Goal: Task Accomplishment & Management: Use online tool/utility

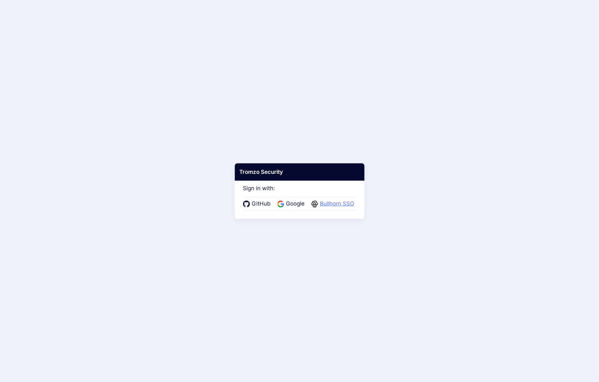
click at [340, 205] on span "Bullhorn SSO" at bounding box center [337, 204] width 38 height 8
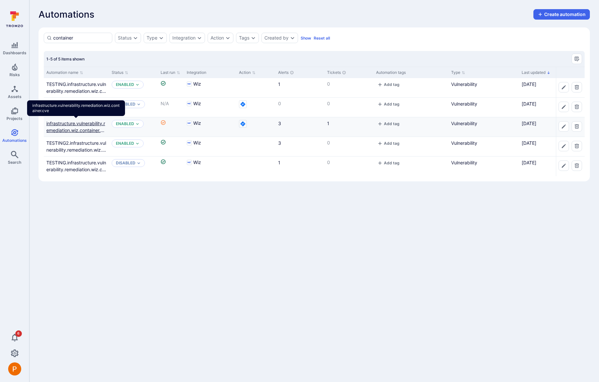
click at [87, 128] on link "infrastructure.vulnerability.remediation.wiz.container.cve" at bounding box center [75, 130] width 59 height 19
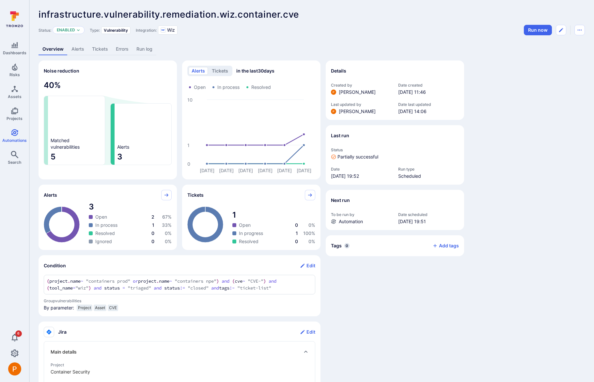
click at [98, 50] on link "Tickets" at bounding box center [100, 49] width 24 height 12
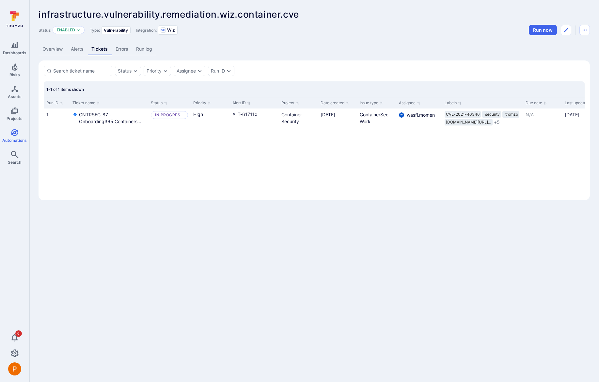
click at [77, 49] on link "Alerts" at bounding box center [77, 49] width 21 height 12
click at [56, 48] on link "Overview" at bounding box center [53, 49] width 28 height 12
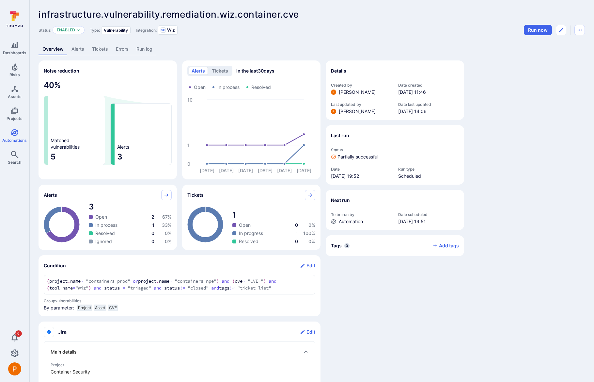
click at [332, 156] on icon "Last run widget" at bounding box center [333, 156] width 5 height 5
click at [333, 157] on icon "Last run widget" at bounding box center [333, 156] width 5 height 5
click at [148, 51] on link "Run log" at bounding box center [145, 49] width 24 height 12
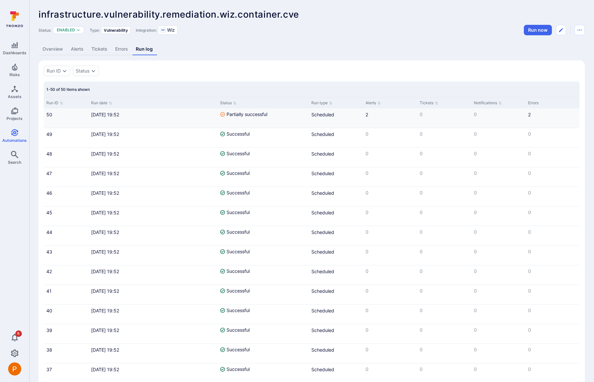
click at [114, 116] on div "Sep 8, 2025 at 19:52" at bounding box center [153, 114] width 124 height 7
click at [253, 114] on span "Partially successful" at bounding box center [247, 114] width 41 height 7
click at [123, 48] on link "Errors" at bounding box center [121, 49] width 21 height 12
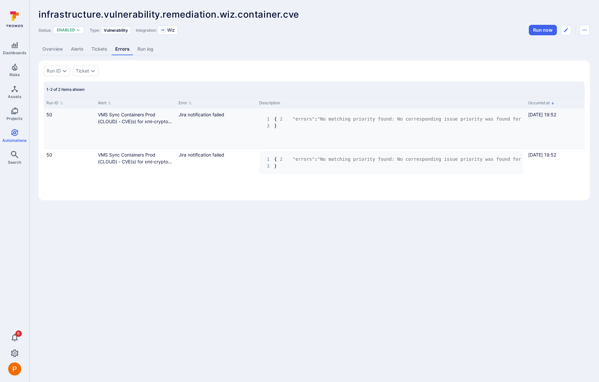
drag, startPoint x: 292, startPoint y: 125, endPoint x: 453, endPoint y: 122, distance: 161.0
click at [453, 122] on pre "1 { 2 "errors" : "No matching priority found: No corresponding issue priority w…" at bounding box center [391, 122] width 264 height 23
drag, startPoint x: 288, startPoint y: 126, endPoint x: 449, endPoint y: 124, distance: 161.0
click at [449, 124] on code "1 { 2 "errors" : "No matching priority found: No corresponding issue priority w…" at bounding box center [338, 122] width 665 height 12
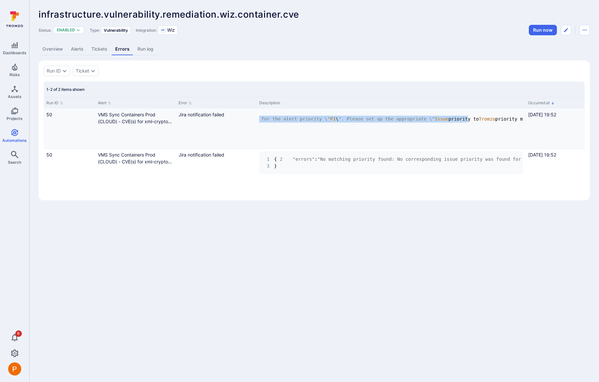
scroll to position [0, 0]
click at [568, 32] on icon "Edit automation" at bounding box center [566, 29] width 5 height 5
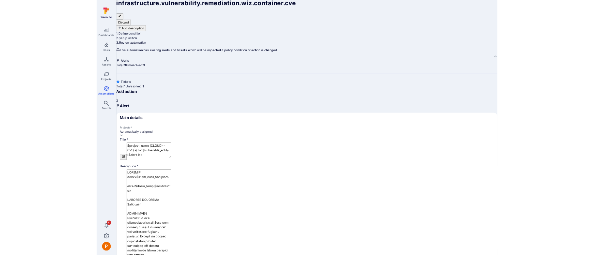
scroll to position [112, 0]
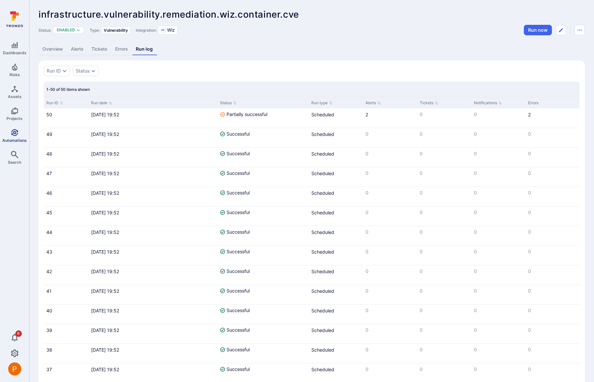
click at [15, 133] on icon "Automations" at bounding box center [14, 132] width 7 height 7
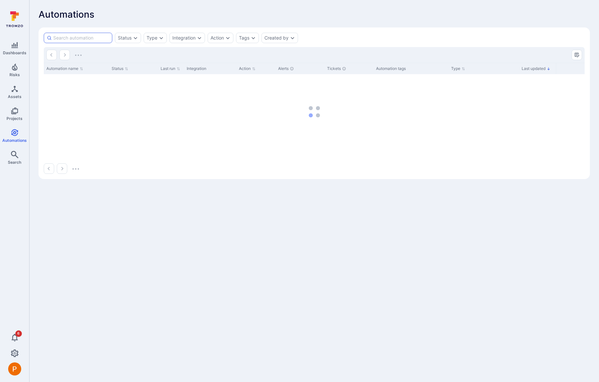
click at [68, 38] on input at bounding box center [81, 38] width 56 height 7
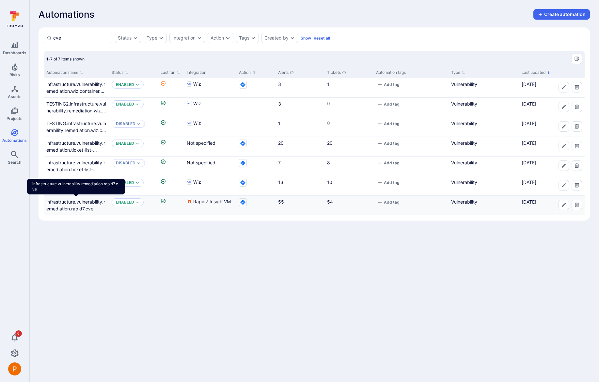
type input "cve"
click at [83, 207] on link "infrastructure.vulnerability.remediation.rapid7.cve" at bounding box center [75, 205] width 59 height 12
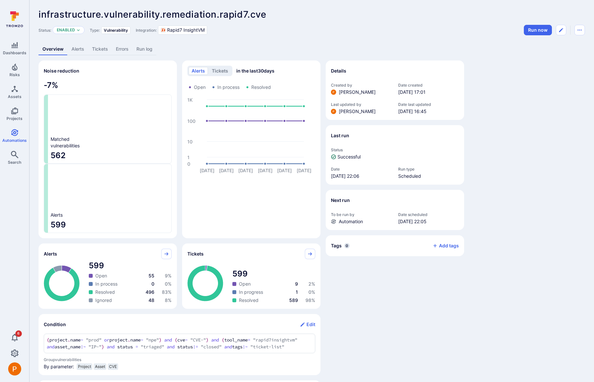
click at [101, 48] on link "Tickets" at bounding box center [100, 49] width 24 height 12
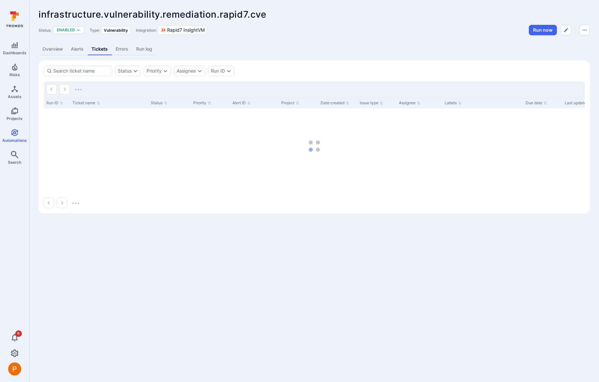
click at [140, 50] on link "Run log" at bounding box center [144, 49] width 24 height 12
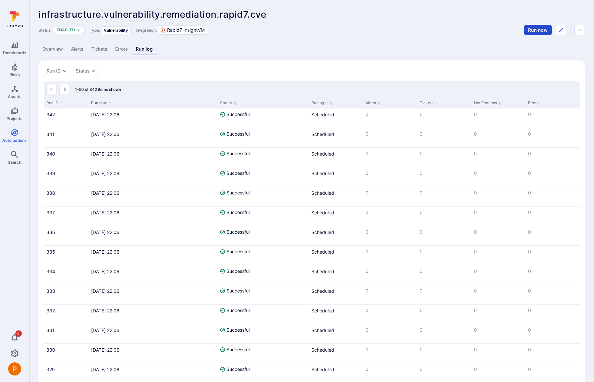
click at [535, 32] on button "Run now" at bounding box center [538, 30] width 28 height 10
click at [127, 53] on link "Errors" at bounding box center [121, 49] width 21 height 12
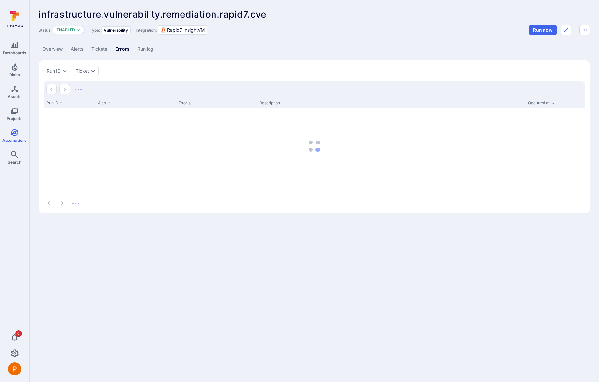
click at [139, 52] on link "Run log" at bounding box center [146, 49] width 24 height 12
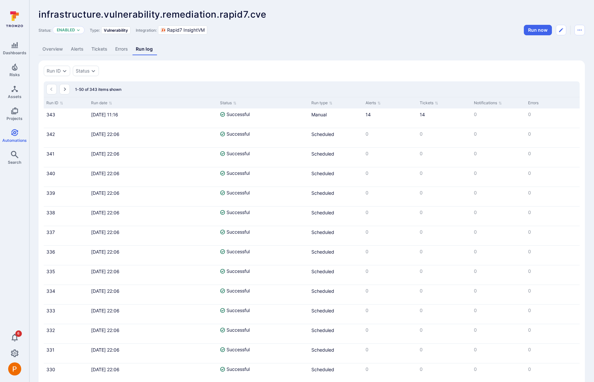
click at [101, 47] on link "Tickets" at bounding box center [100, 49] width 24 height 12
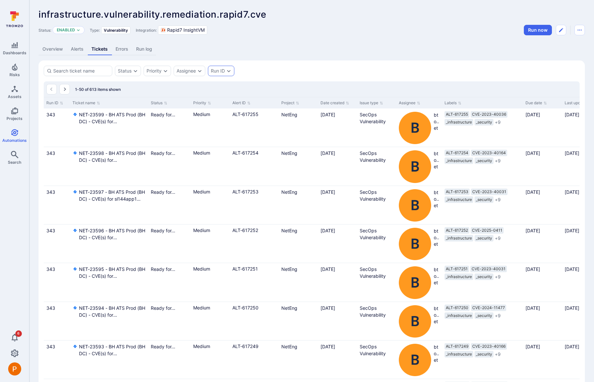
click at [222, 75] on div "Run ID" at bounding box center [221, 71] width 26 height 10
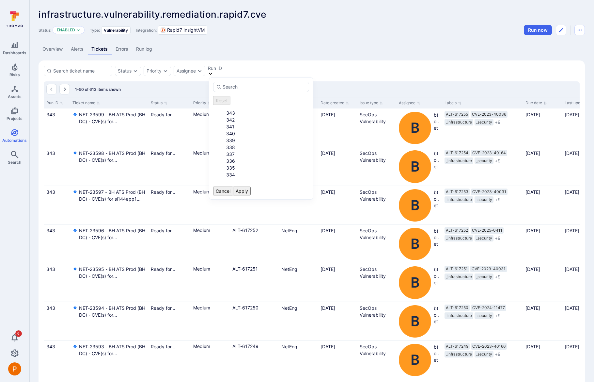
click at [226, 109] on li "343" at bounding box center [267, 112] width 83 height 7
click at [251, 195] on button "Apply" at bounding box center [242, 190] width 18 height 9
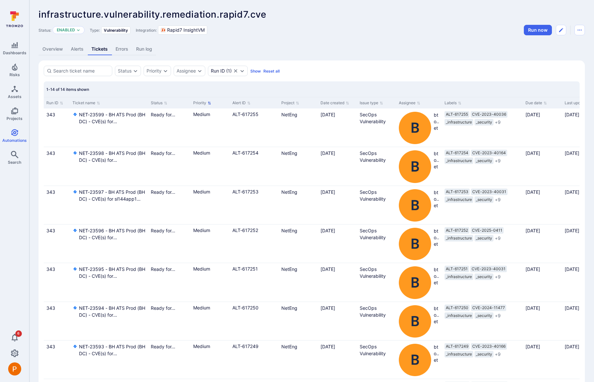
drag, startPoint x: 147, startPoint y: 101, endPoint x: 201, endPoint y: 100, distance: 53.9
click at [201, 100] on div "Run ID Ticket name Status Priority Alert ID Project Date created Issue type Ass…" at bounding box center [323, 102] width 558 height 11
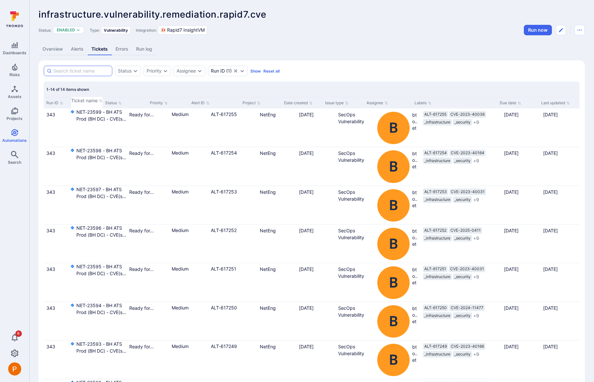
click at [75, 71] on input at bounding box center [81, 71] width 56 height 7
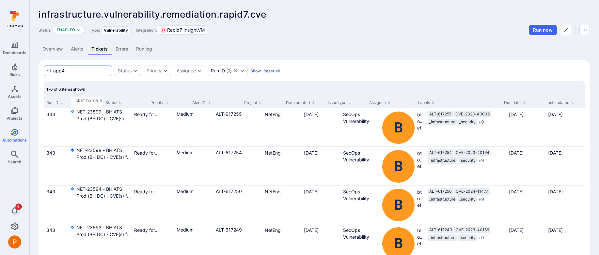
click at [79, 68] on input "app4" at bounding box center [81, 71] width 56 height 7
type input "app2"
drag, startPoint x: 77, startPoint y: 72, endPoint x: 54, endPoint y: 70, distance: 22.9
click at [54, 70] on input "app2" at bounding box center [81, 71] width 56 height 7
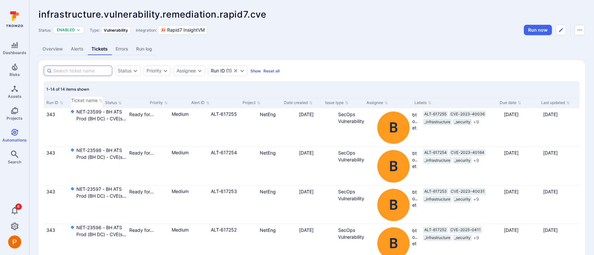
click at [89, 69] on input at bounding box center [81, 71] width 56 height 7
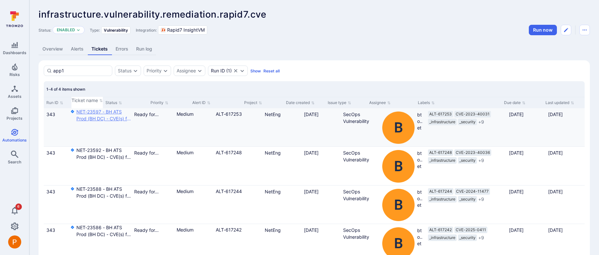
type input "app1"
drag, startPoint x: 60, startPoint y: 70, endPoint x: 48, endPoint y: 68, distance: 12.2
click at [48, 68] on div "app1" at bounding box center [78, 71] width 69 height 10
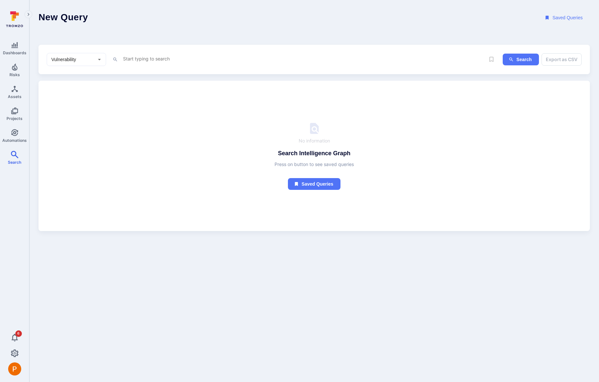
click at [145, 60] on textarea "Intelligence Graph search area" at bounding box center [298, 59] width 352 height 8
click at [187, 71] on li "too l_name" at bounding box center [168, 71] width 83 height 9
click at [155, 90] on li "~ contains" at bounding box center [168, 91] width 83 height 9
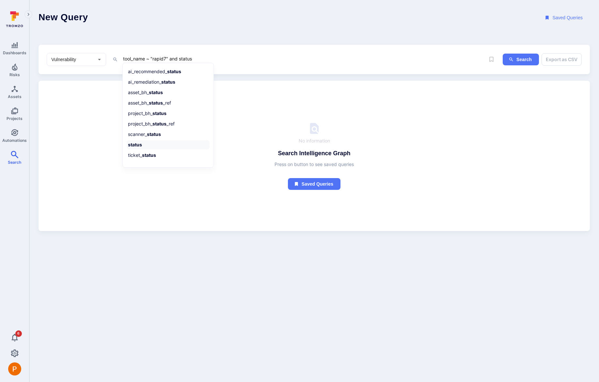
click at [132, 148] on li "status" at bounding box center [168, 144] width 83 height 9
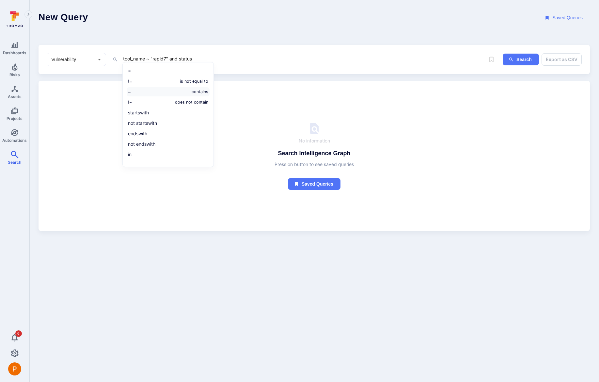
click at [144, 94] on li "~ contains" at bounding box center [168, 91] width 83 height 9
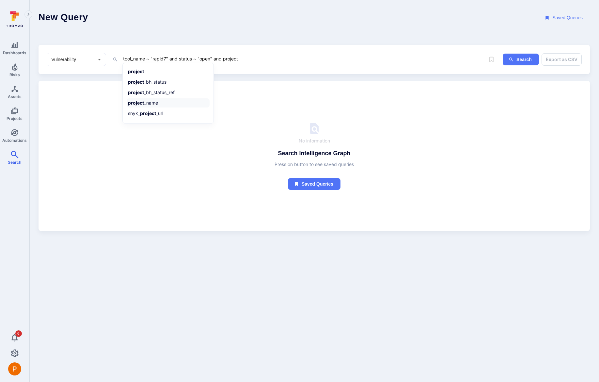
click at [137, 100] on b "project" at bounding box center [136, 103] width 16 height 6
click at [141, 93] on li "~ contains" at bounding box center [168, 91] width 83 height 9
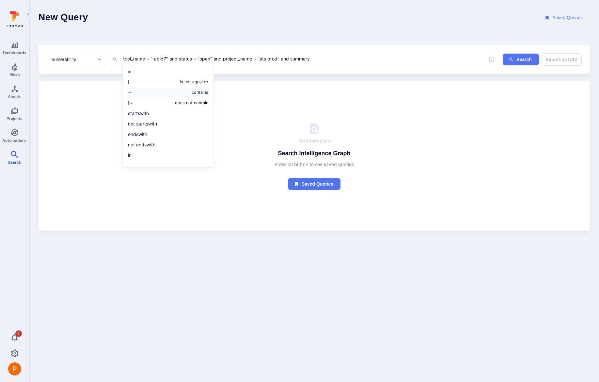
click at [159, 92] on li "~ contains" at bounding box center [168, 92] width 83 height 9
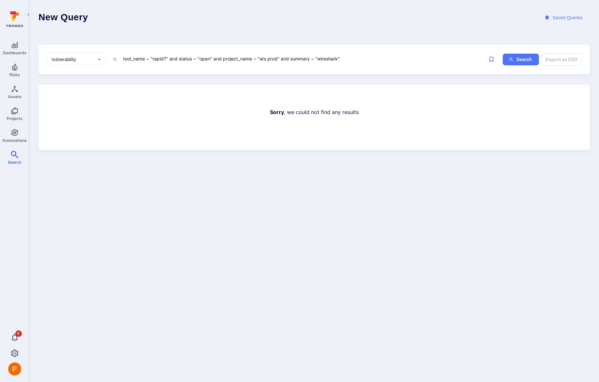
drag, startPoint x: 338, startPoint y: 60, endPoint x: 319, endPoint y: 59, distance: 19.3
click at [319, 59] on textarea "tool_name ~ "rapid7" and status ~ "open" and project_name ~ "ats prod" and summ…" at bounding box center [298, 59] width 352 height 8
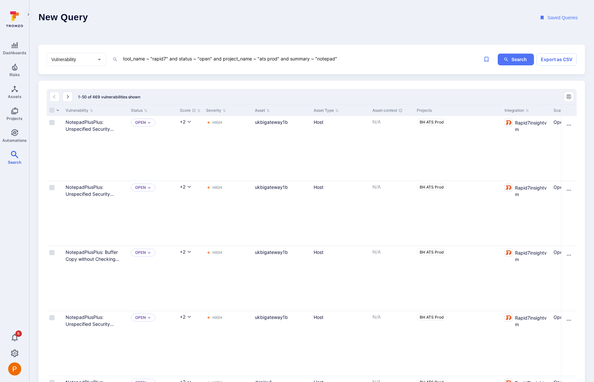
click at [353, 58] on textarea "tool_name ~ "rapid7" and status ~ "open" and project_name ~ "ats prod" and summ…" at bounding box center [296, 59] width 348 height 8
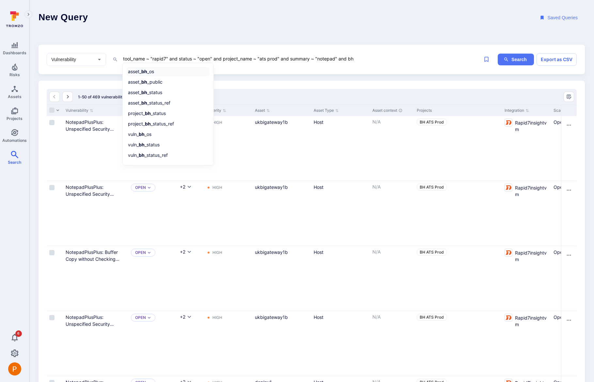
click at [137, 72] on li "asset_ bh _os" at bounding box center [168, 71] width 83 height 9
click at [143, 82] on li "!= is not equal to" at bounding box center [168, 81] width 83 height 9
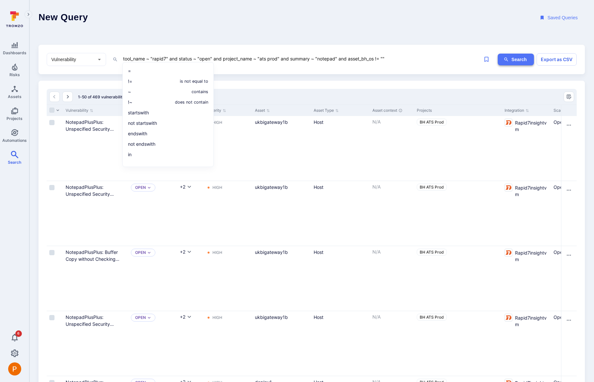
click at [509, 59] on icon "ig-search" at bounding box center [506, 59] width 5 height 5
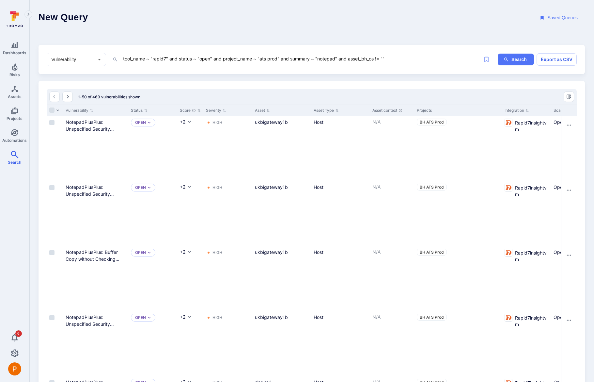
click at [378, 59] on textarea "tool_name ~ "rapid7" and status ~ "open" and project_name ~ "ats prod" and summ…" at bounding box center [296, 59] width 348 height 8
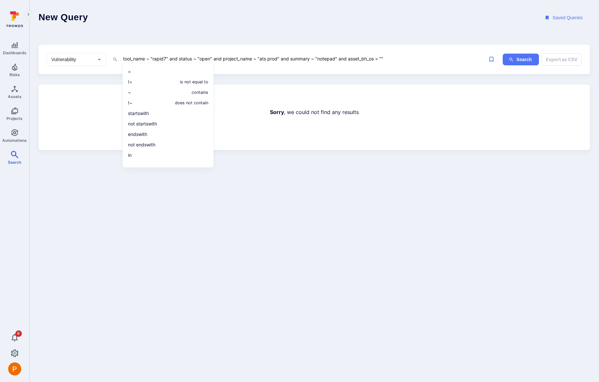
drag, startPoint x: 338, startPoint y: 59, endPoint x: 405, endPoint y: 55, distance: 67.7
click at [405, 55] on textarea "tool_name ~ "rapid7" and status ~ "open" and project_name ~ "ats prod" and summ…" at bounding box center [298, 59] width 352 height 8
click at [155, 121] on li "ass et_name" at bounding box center [168, 123] width 83 height 9
click at [150, 92] on li "~ contains" at bounding box center [168, 91] width 83 height 9
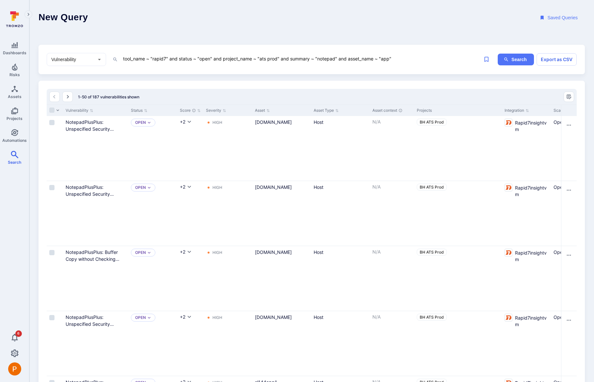
click at [397, 60] on textarea "tool_name ~ "rapid7" and status ~ "open" and project_name ~ "ats prod" and summ…" at bounding box center [296, 59] width 348 height 8
drag, startPoint x: 276, startPoint y: 60, endPoint x: 261, endPoint y: 59, distance: 15.7
click at [261, 59] on textarea "tool_name ~ "rapid7" and status ~ "open" and project_name ~ "ats prod" and summ…" at bounding box center [296, 59] width 348 height 8
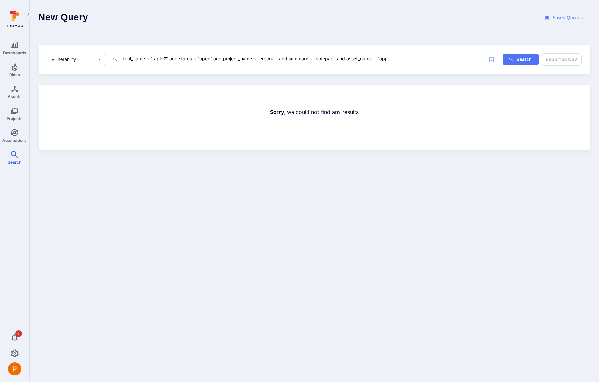
drag, startPoint x: 392, startPoint y: 59, endPoint x: 336, endPoint y: 58, distance: 55.5
click at [336, 58] on textarea "tool_name ~ "rapid7" and status ~ "open" and project_name ~ "erecruit" and summ…" at bounding box center [298, 59] width 352 height 8
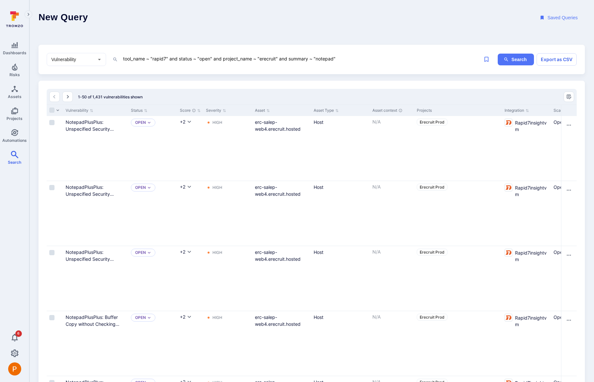
drag, startPoint x: 334, startPoint y: 59, endPoint x: 316, endPoint y: 59, distance: 17.6
click at [316, 59] on textarea "tool_name ~ "rapid7" and status ~ "open" and project_name ~ "erecruit" and summ…" at bounding box center [296, 59] width 348 height 8
click at [519, 64] on button "Search" at bounding box center [516, 60] width 36 height 12
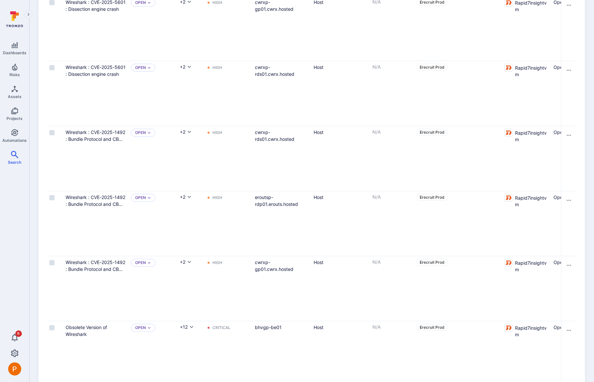
scroll to position [347, 0]
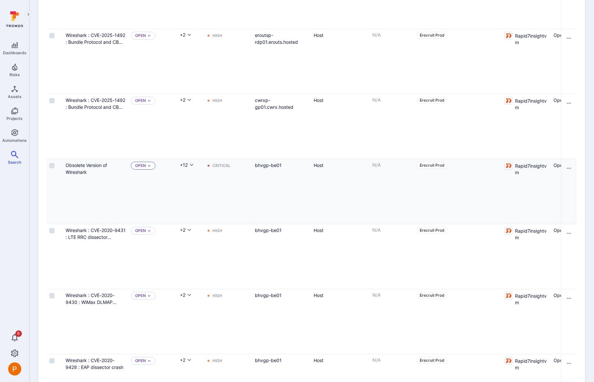
click at [147, 166] on div "Open" at bounding box center [143, 166] width 24 height 8
click at [153, 190] on span "Triaged" at bounding box center [145, 191] width 17 height 5
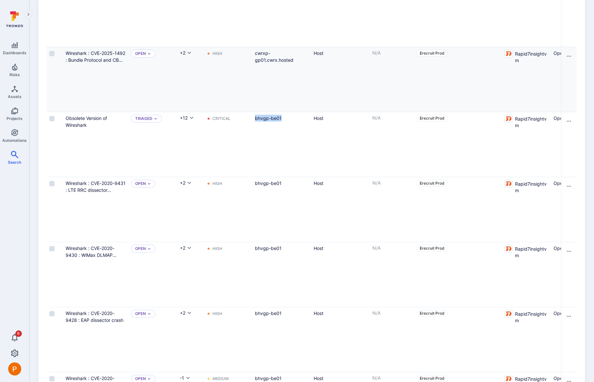
scroll to position [0, 0]
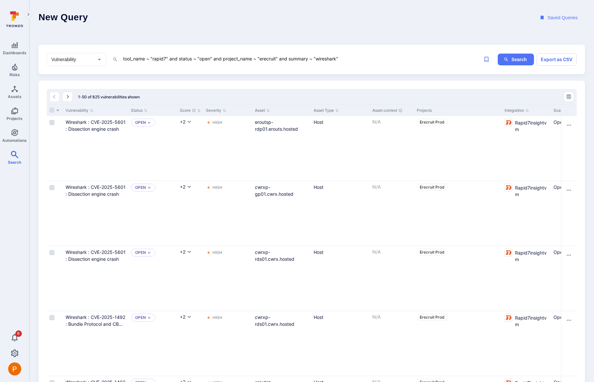
drag, startPoint x: 337, startPoint y: 60, endPoint x: 317, endPoint y: 59, distance: 19.9
click at [317, 59] on textarea "tool_name ~ "rapid7" and status ~ "open" and project_name ~ "erecruit" and summ…" at bounding box center [296, 59] width 348 height 8
paste textarea "Obsolete Version of W"
click at [508, 58] on icon "ig-search" at bounding box center [506, 59] width 5 height 5
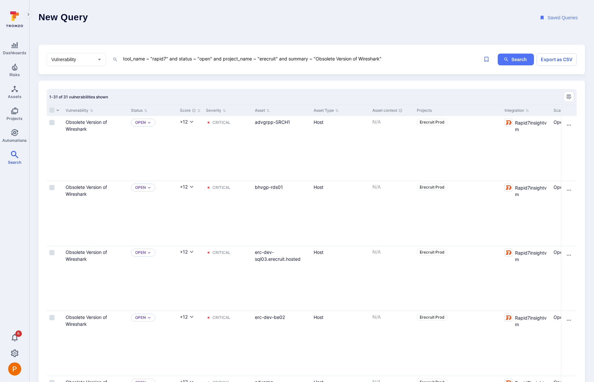
drag, startPoint x: 212, startPoint y: 59, endPoint x: 169, endPoint y: 58, distance: 43.8
click at [169, 58] on textarea "tool_name ~ "rapid7" and status ~ "open" and project_name ~ "erecruit" and summ…" at bounding box center [296, 59] width 348 height 8
type textarea "tool_name ~ "rapid7" and project_name ~ "erecruit" and summary ~ "Obsolete Vers…"
click at [52, 108] on input "Select all rows" at bounding box center [51, 109] width 5 height 5
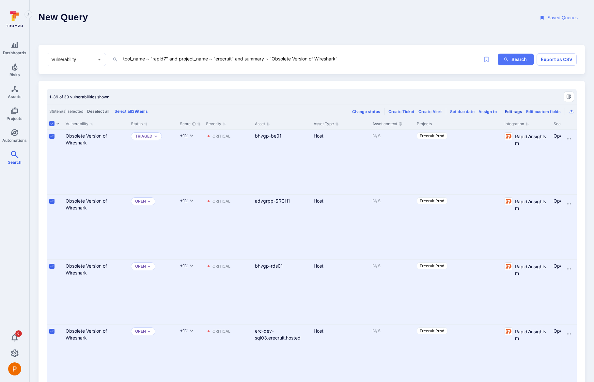
click at [516, 113] on div "Edit tags" at bounding box center [513, 111] width 17 height 5
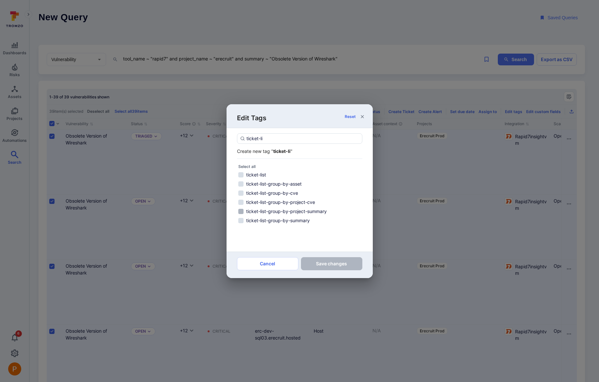
type input "ticket-li"
click at [242, 212] on input "ticket-list-group-by-project-summary" at bounding box center [240, 211] width 5 height 5
checkbox input "false"
click at [242, 221] on input "ticket-list-group-by-summary" at bounding box center [240, 220] width 5 height 5
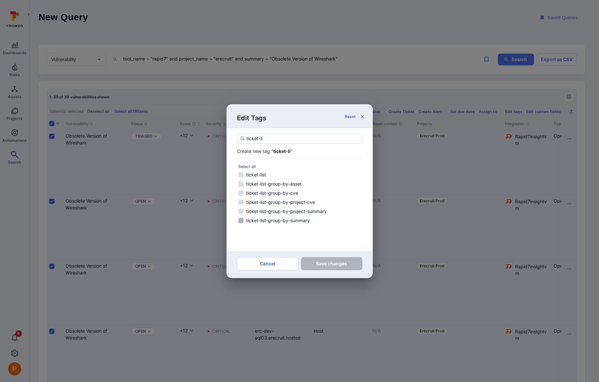
checkbox input "true"
click at [338, 263] on button "Save changes" at bounding box center [331, 263] width 61 height 13
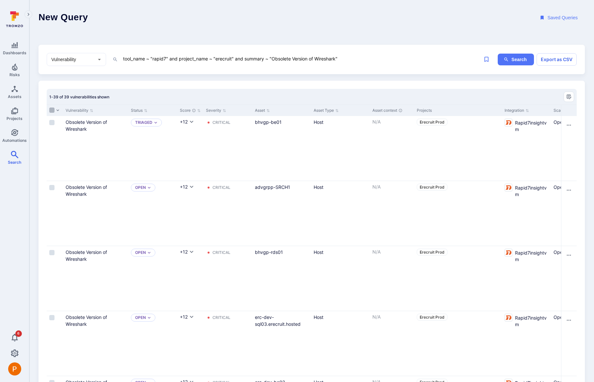
click at [53, 110] on input "Select all rows" at bounding box center [51, 109] width 5 height 5
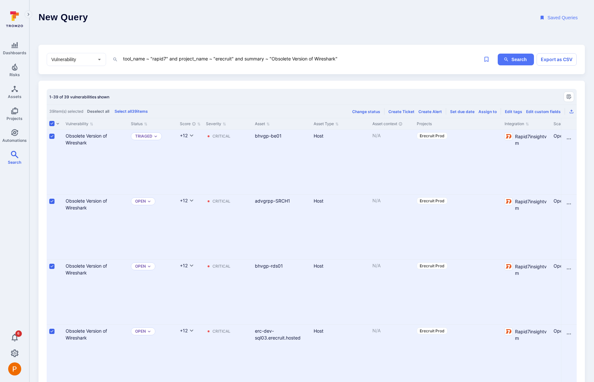
click at [379, 112] on div "Change status" at bounding box center [366, 111] width 28 height 5
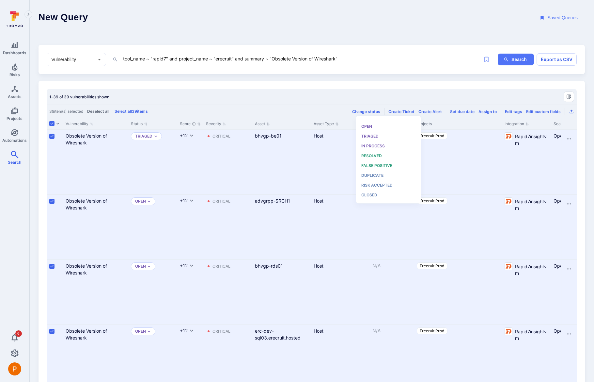
scroll to position [5, 0]
click at [379, 136] on div "Triaged" at bounding box center [389, 136] width 54 height 7
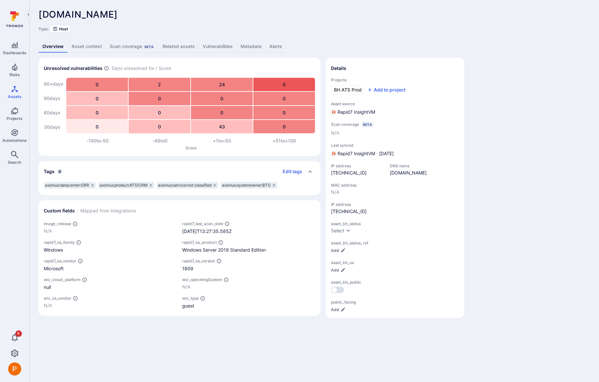
click at [223, 45] on link "Vulnerabilities" at bounding box center [218, 46] width 38 height 12
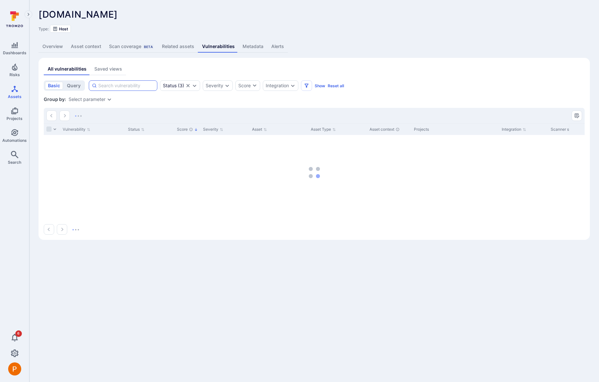
click at [123, 85] on input at bounding box center [126, 85] width 56 height 7
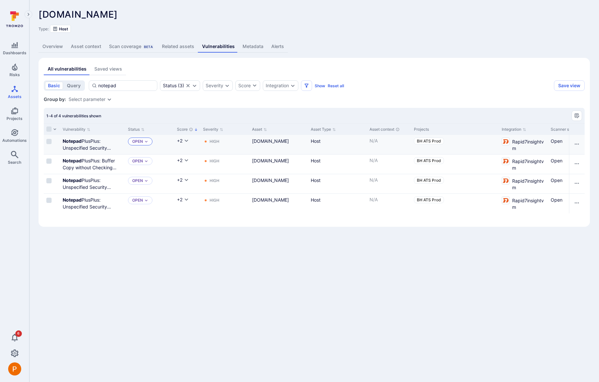
click at [147, 144] on div "Open" at bounding box center [140, 141] width 24 height 8
click at [155, 166] on div "Triaged" at bounding box center [161, 167] width 54 height 7
click at [151, 163] on div "Open" at bounding box center [140, 161] width 24 height 8
click at [153, 189] on div "Triaged" at bounding box center [161, 187] width 54 height 7
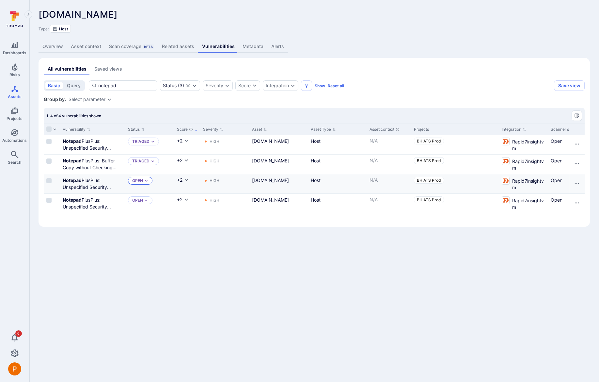
click at [148, 182] on icon "Expand dropdown" at bounding box center [146, 181] width 4 height 4
click at [153, 207] on div "Triaged" at bounding box center [161, 206] width 54 height 7
click at [146, 199] on icon "Expand dropdown" at bounding box center [146, 200] width 4 height 4
click at [158, 228] on div "Triaged" at bounding box center [161, 226] width 54 height 7
drag, startPoint x: 119, startPoint y: 87, endPoint x: 94, endPoint y: 83, distance: 24.5
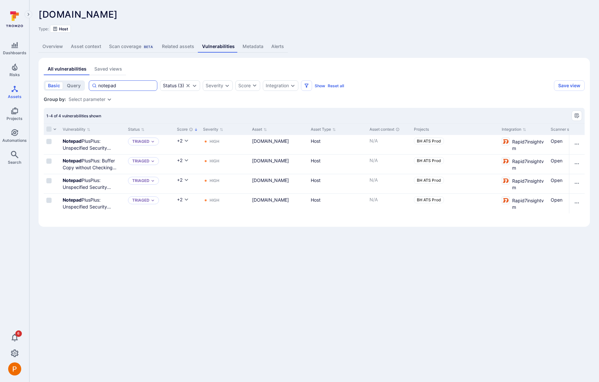
click at [94, 83] on div "notepad" at bounding box center [123, 85] width 69 height 10
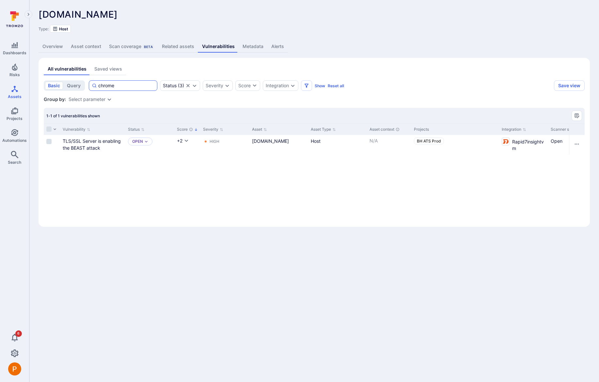
drag, startPoint x: 117, startPoint y: 86, endPoint x: 92, endPoint y: 82, distance: 24.8
click at [92, 82] on div "chrome" at bounding box center [123, 85] width 69 height 10
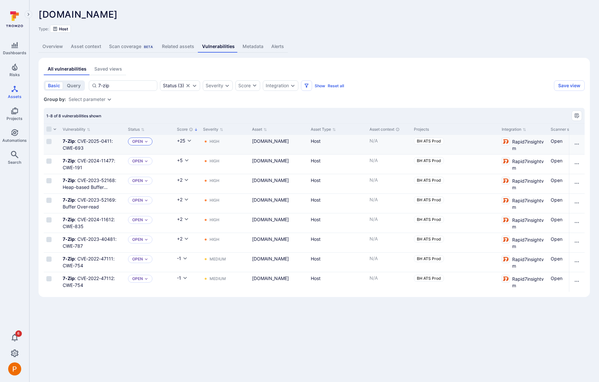
type input "7-zip"
click at [141, 144] on div "Open" at bounding box center [140, 141] width 24 height 8
click at [147, 165] on span "Triaged" at bounding box center [142, 167] width 17 height 5
click at [144, 162] on div "Open" at bounding box center [140, 161] width 24 height 8
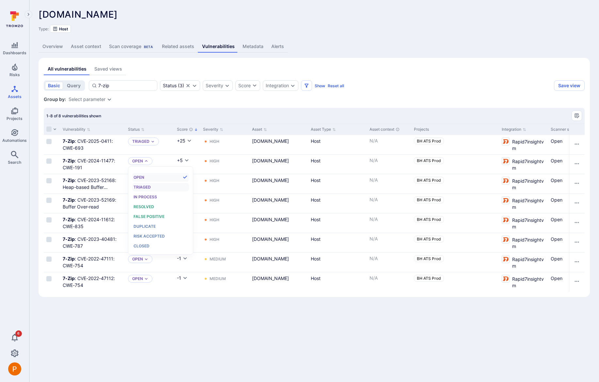
click at [147, 185] on span "Triaged" at bounding box center [142, 187] width 17 height 5
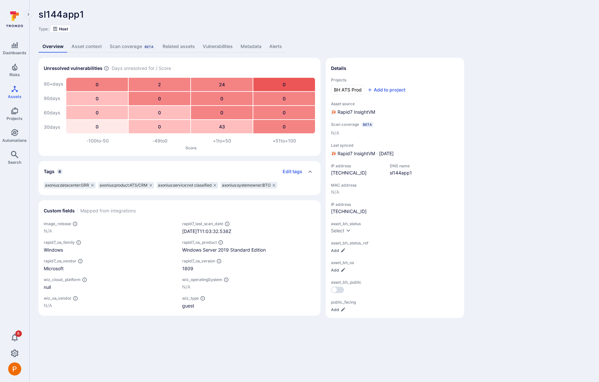
click at [213, 47] on link "Vulnerabilities" at bounding box center [218, 46] width 38 height 12
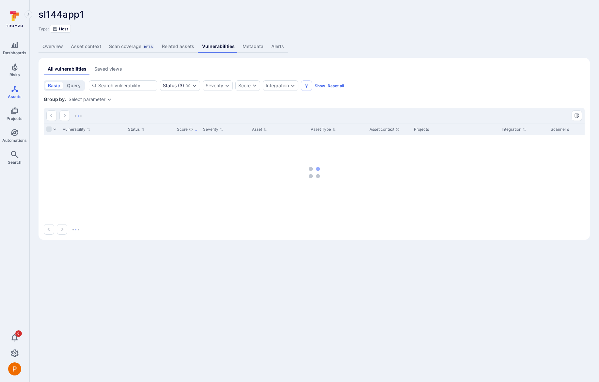
click at [57, 45] on link "Overview" at bounding box center [53, 46] width 28 height 12
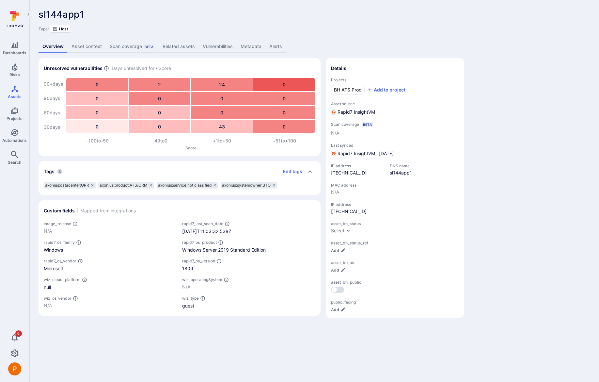
click at [213, 49] on link "Vulnerabilities" at bounding box center [218, 46] width 38 height 12
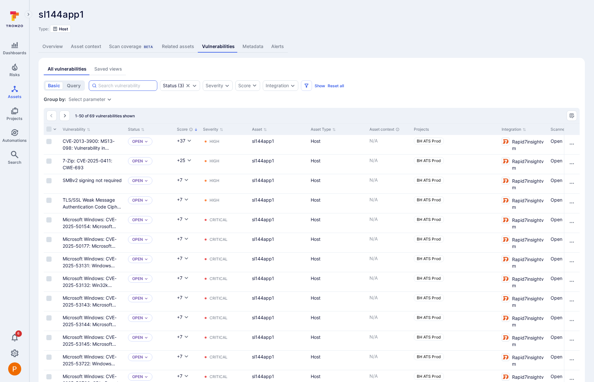
click at [128, 86] on input at bounding box center [126, 85] width 56 height 7
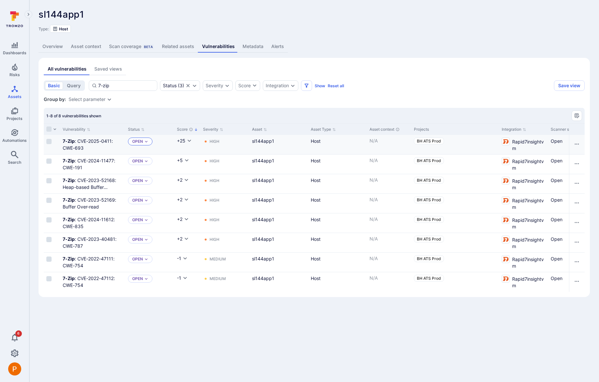
click at [140, 143] on p "Open" at bounding box center [137, 141] width 11 height 5
click at [151, 168] on div "Triaged" at bounding box center [161, 167] width 54 height 7
click at [147, 160] on icon "Expand dropdown" at bounding box center [146, 161] width 4 height 4
click at [152, 188] on div "Triaged" at bounding box center [161, 187] width 54 height 7
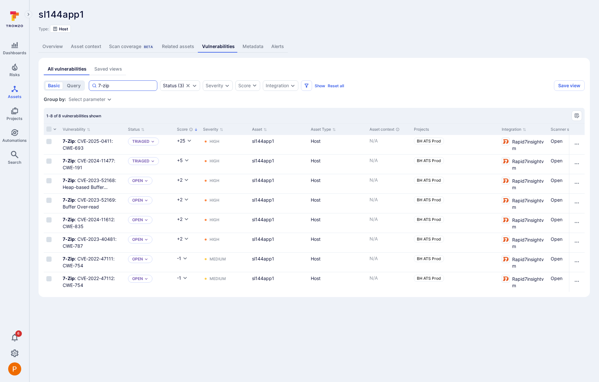
drag, startPoint x: 122, startPoint y: 87, endPoint x: 97, endPoint y: 86, distance: 24.8
click at [97, 86] on div "7-zip" at bounding box center [123, 85] width 69 height 10
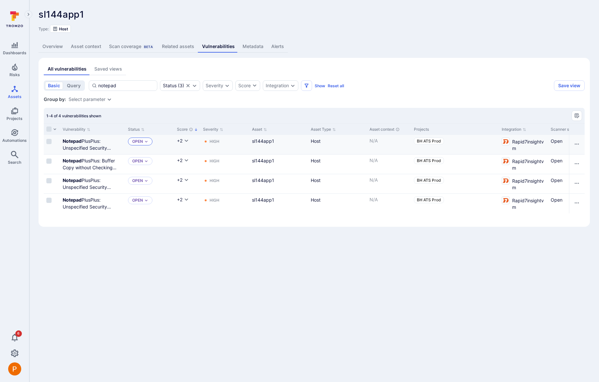
click at [147, 142] on icon "Expand dropdown" at bounding box center [146, 142] width 3 height 2
click at [151, 166] on div "Triaged" at bounding box center [161, 167] width 54 height 7
click at [148, 162] on icon "Expand dropdown" at bounding box center [146, 161] width 4 height 4
click at [150, 186] on span "Triaged" at bounding box center [142, 187] width 17 height 5
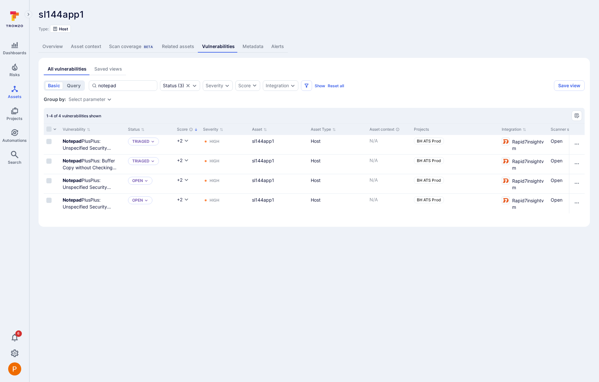
drag, startPoint x: 121, startPoint y: 83, endPoint x: 76, endPoint y: 83, distance: 45.7
click at [76, 83] on div "basic query notepad Status ( 3 ) Severity Score Integration Show Reset all" at bounding box center [298, 85] width 508 height 10
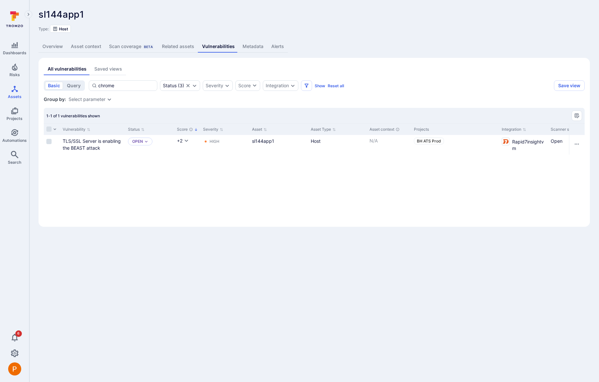
type input "chrome"
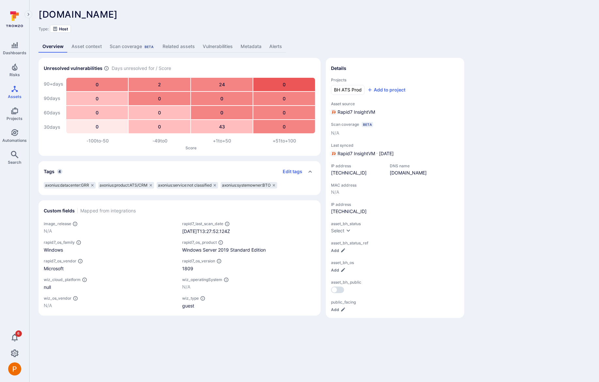
click at [217, 47] on link "Vulnerabilities" at bounding box center [218, 46] width 38 height 12
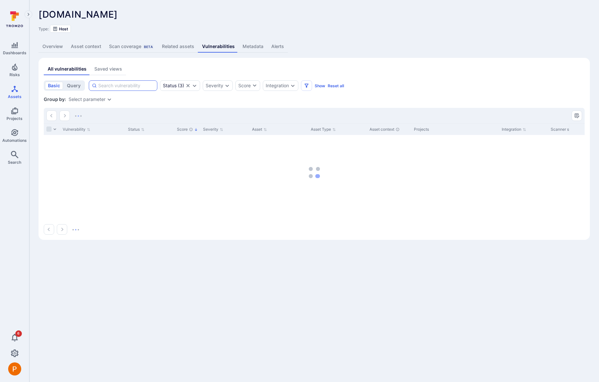
click at [114, 85] on input at bounding box center [126, 85] width 56 height 7
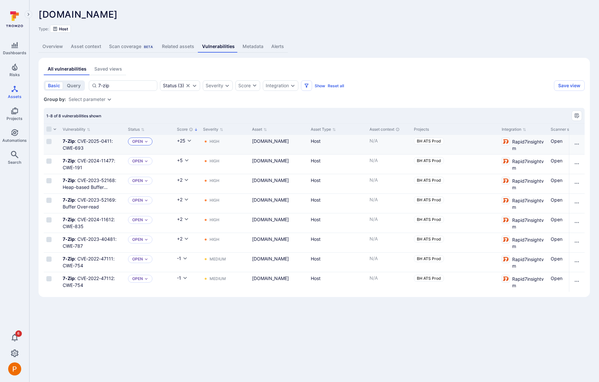
click at [141, 143] on p "Open" at bounding box center [137, 141] width 11 height 5
click at [143, 168] on span "Triaged" at bounding box center [142, 167] width 17 height 5
click at [141, 163] on p "Open" at bounding box center [137, 160] width 11 height 5
click at [146, 185] on span "Triaged" at bounding box center [142, 187] width 17 height 5
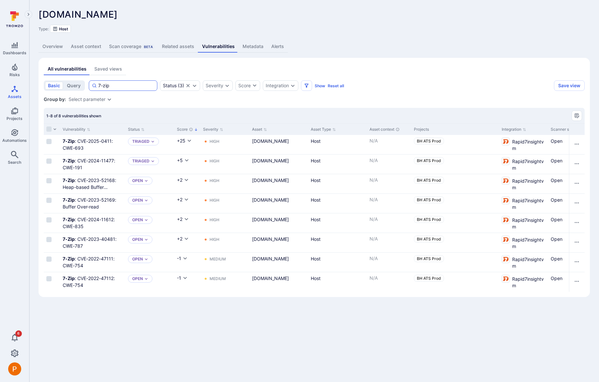
drag, startPoint x: 111, startPoint y: 86, endPoint x: 91, endPoint y: 84, distance: 19.7
click at [92, 85] on div "7-zip" at bounding box center [123, 85] width 69 height 10
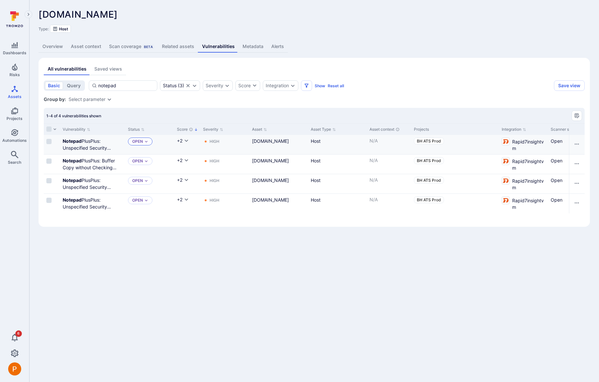
type input "notepad"
click at [142, 142] on p "Open" at bounding box center [137, 141] width 11 height 5
click at [150, 169] on span "Triaged" at bounding box center [142, 167] width 17 height 5
click at [144, 163] on icon "Expand dropdown" at bounding box center [146, 161] width 4 height 4
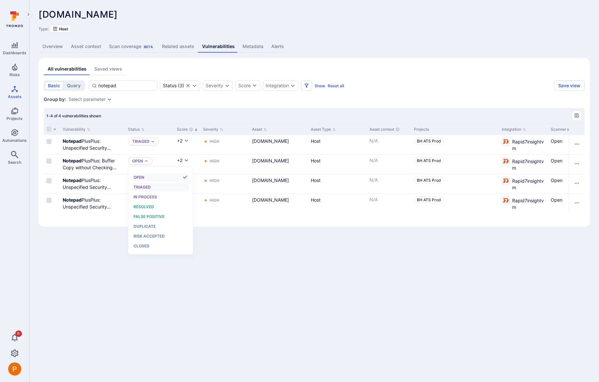
click at [151, 186] on span "Triaged" at bounding box center [142, 187] width 17 height 5
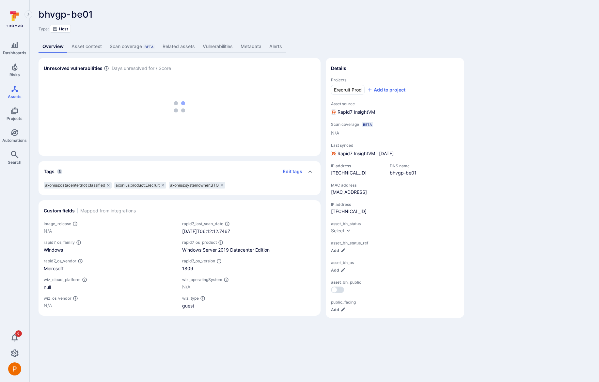
click at [210, 46] on link "Vulnerabilities" at bounding box center [218, 46] width 38 height 12
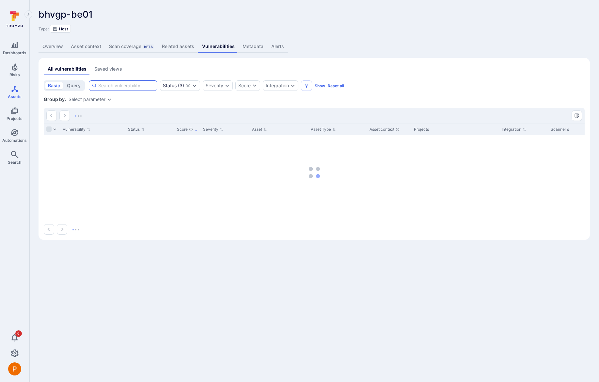
click at [122, 85] on input at bounding box center [126, 85] width 56 height 7
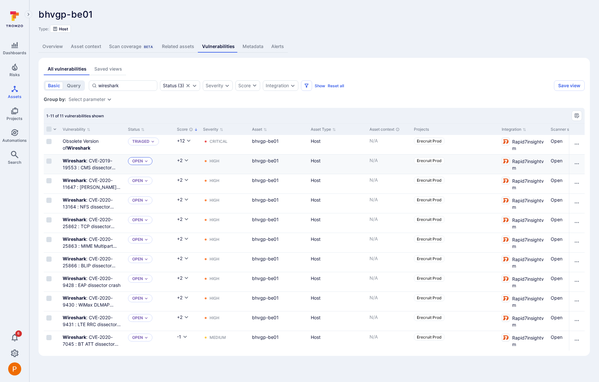
type input "wireshark"
click at [144, 161] on icon "Expand dropdown" at bounding box center [146, 161] width 4 height 4
click at [153, 185] on div "Triaged" at bounding box center [161, 187] width 54 height 7
click at [150, 161] on div "Triaged" at bounding box center [143, 161] width 31 height 8
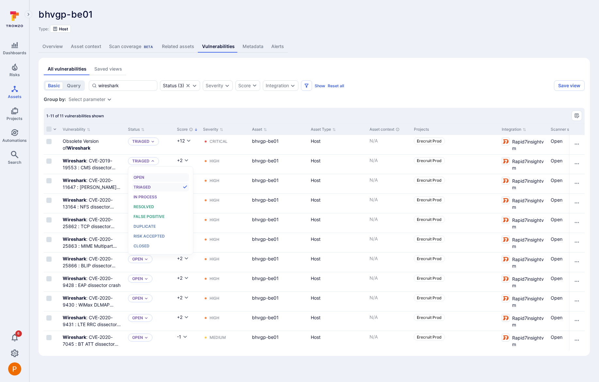
click at [150, 174] on div "Open" at bounding box center [161, 177] width 54 height 7
drag, startPoint x: 61, startPoint y: 140, endPoint x: 88, endPoint y: 148, distance: 27.7
click at [88, 148] on div "Obsolete Version of Wireshark" at bounding box center [92, 144] width 65 height 19
copy link "Obsolete Version of Wireshark"
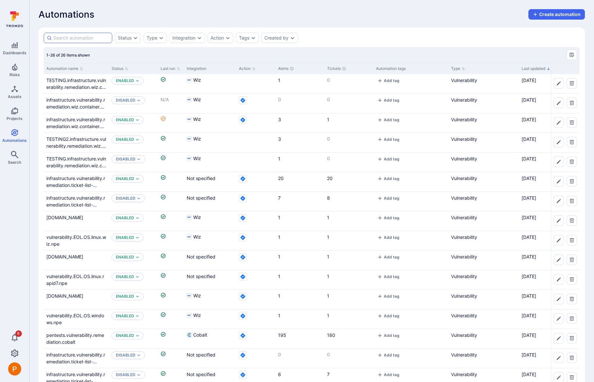
click at [76, 38] on input at bounding box center [81, 38] width 56 height 7
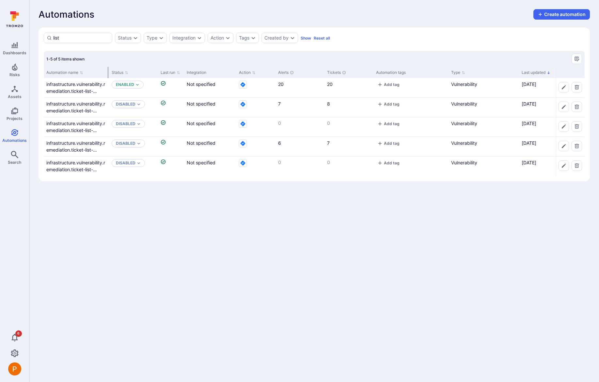
type input "list"
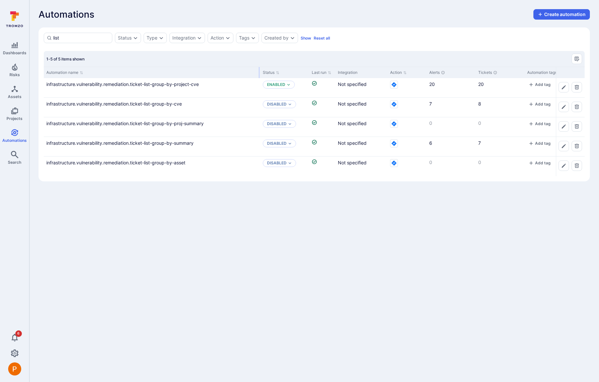
drag, startPoint x: 108, startPoint y: 71, endPoint x: 259, endPoint y: 73, distance: 151.2
click at [259, 73] on div at bounding box center [259, 72] width 1 height 11
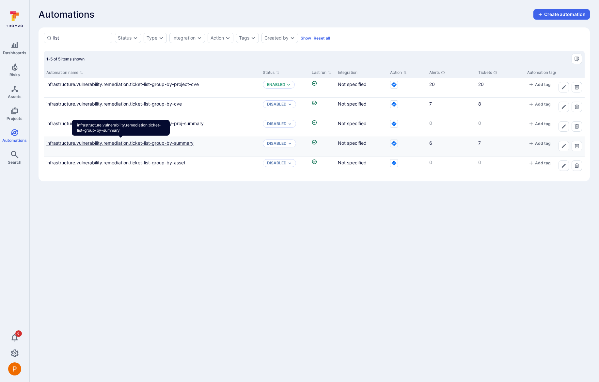
click at [164, 144] on link "infrastructure.vulnerability.remediation.ticket-list-group-by-summary" at bounding box center [119, 143] width 147 height 6
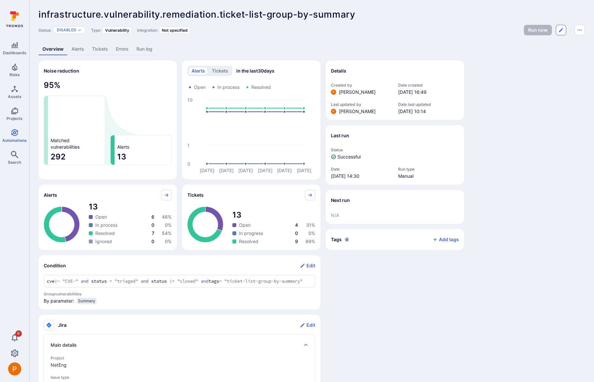
click at [563, 30] on icon "Edit automation" at bounding box center [561, 29] width 5 height 5
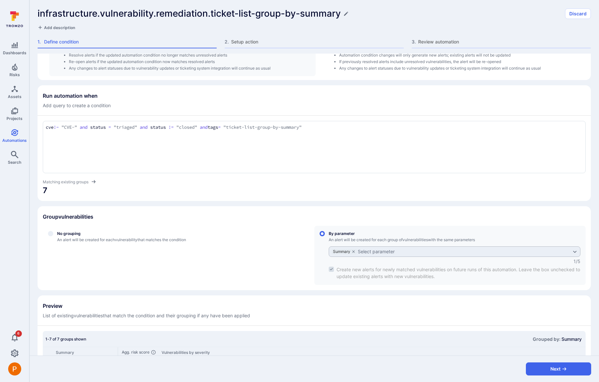
scroll to position [227, 0]
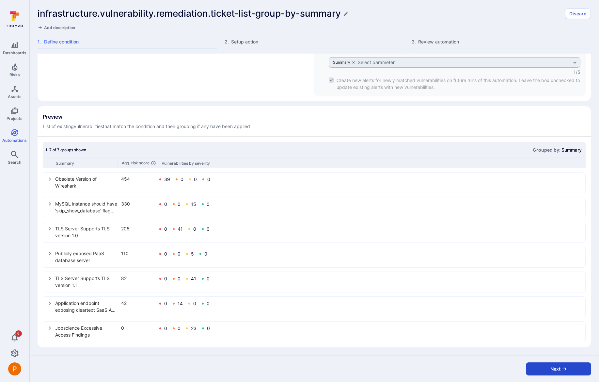
click at [535, 367] on button "Next" at bounding box center [558, 368] width 65 height 13
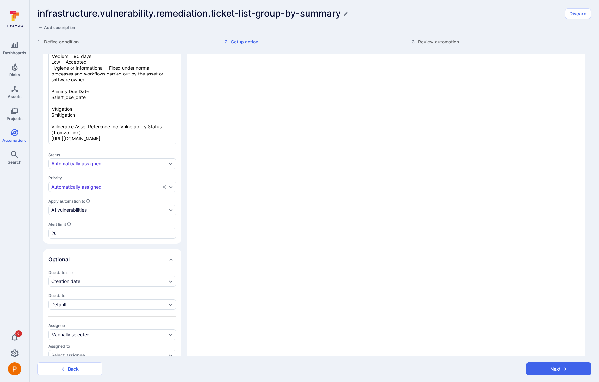
type textarea "x"
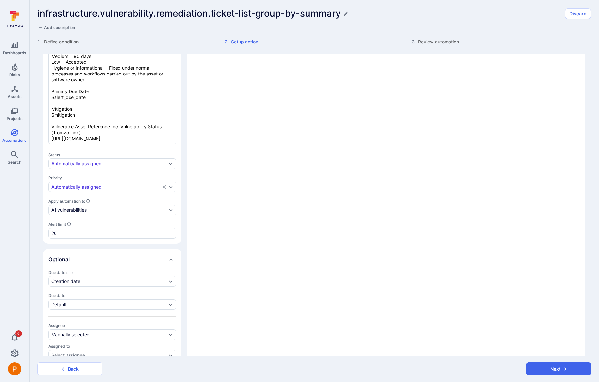
type textarea "x"
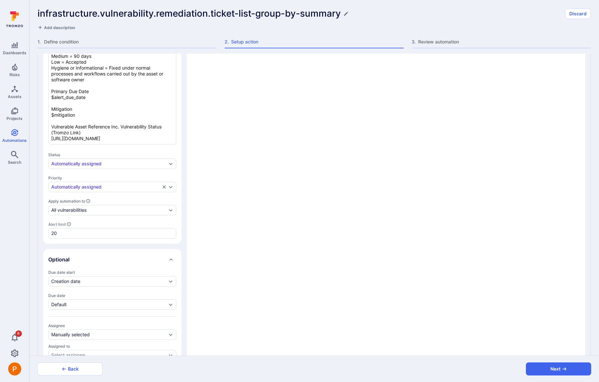
type textarea "x"
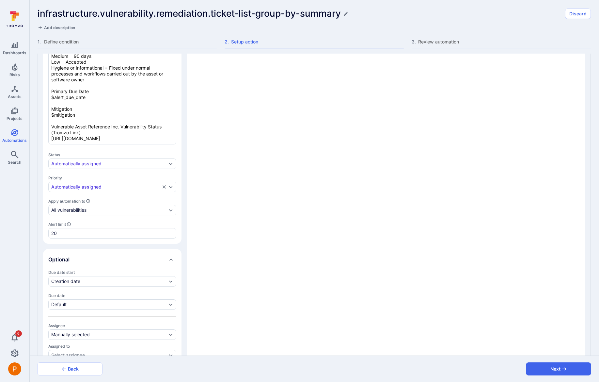
type textarea "x"
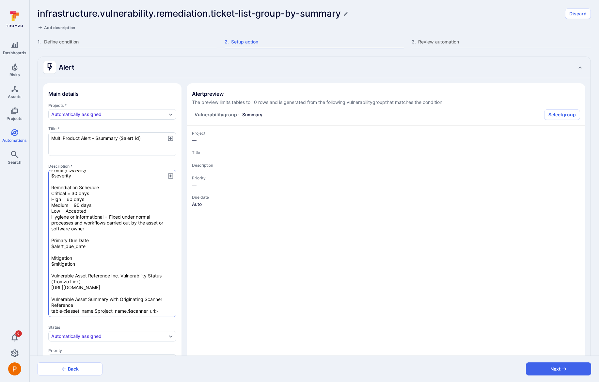
scroll to position [126, 0]
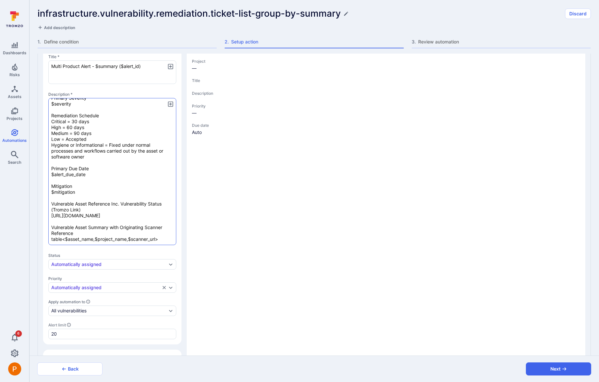
type textarea "x"
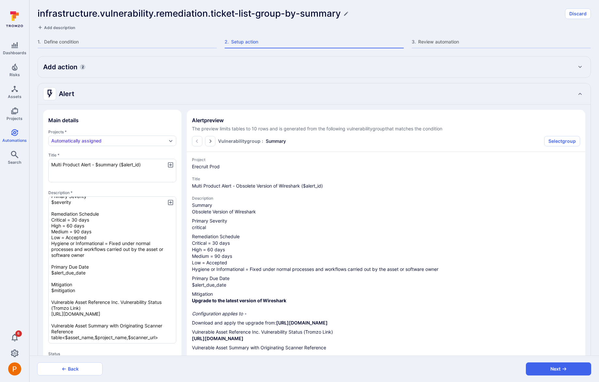
scroll to position [0, 0]
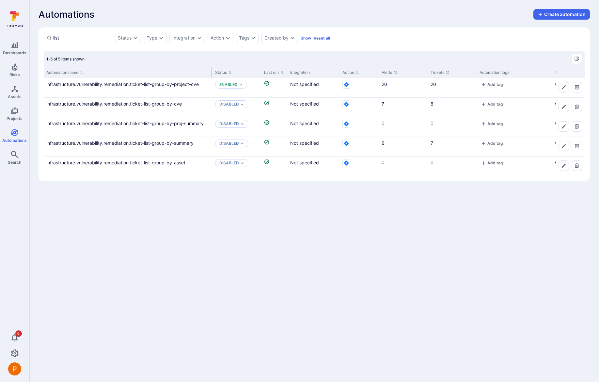
drag, startPoint x: 108, startPoint y: 71, endPoint x: 212, endPoint y: 70, distance: 103.5
click at [212, 70] on div at bounding box center [211, 72] width 1 height 11
click at [235, 146] on p "Disabled" at bounding box center [229, 143] width 20 height 5
click at [236, 158] on span "Enabled" at bounding box center [230, 159] width 18 height 5
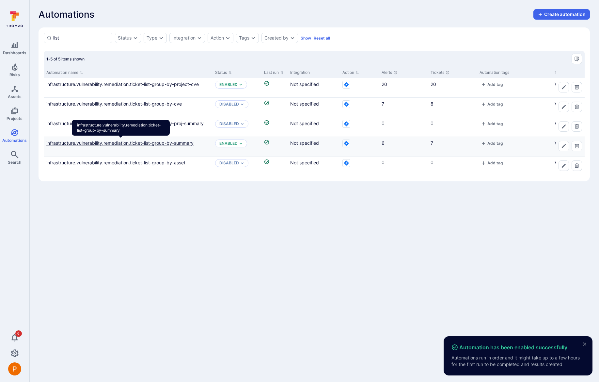
click at [181, 144] on link "infrastructure.vulnerability.remediation.ticket-list-group-by-summary" at bounding box center [119, 143] width 147 height 6
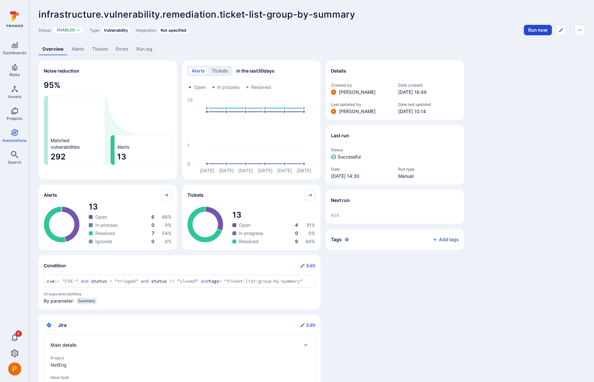
click at [542, 32] on button "Run now" at bounding box center [538, 30] width 28 height 10
click at [141, 48] on link "Run log" at bounding box center [145, 49] width 24 height 12
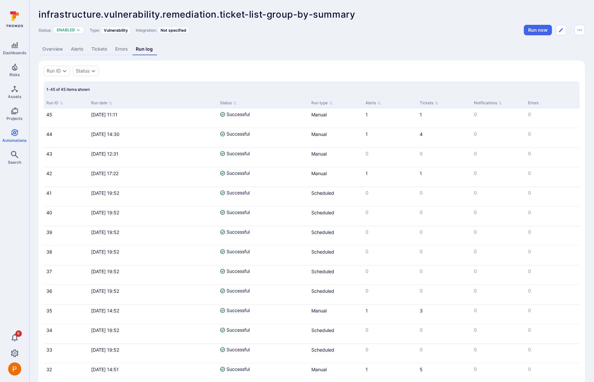
click at [104, 50] on link "Tickets" at bounding box center [100, 49] width 24 height 12
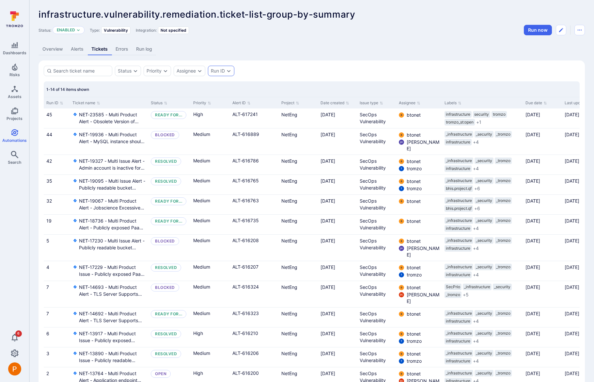
click at [220, 74] on div "Run ID" at bounding box center [221, 71] width 26 height 10
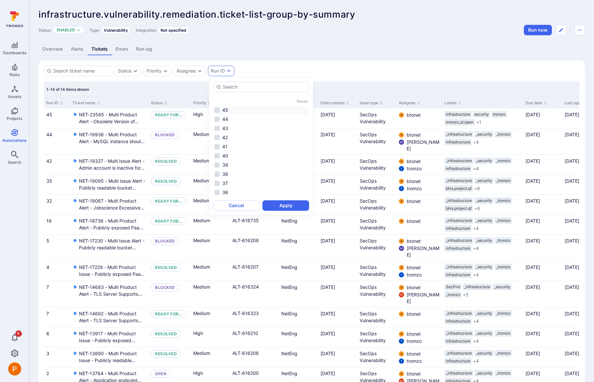
click at [230, 110] on li "45" at bounding box center [261, 110] width 96 height 8
click at [274, 204] on button "Apply" at bounding box center [286, 205] width 47 height 10
